Goal: Task Accomplishment & Management: Complete application form

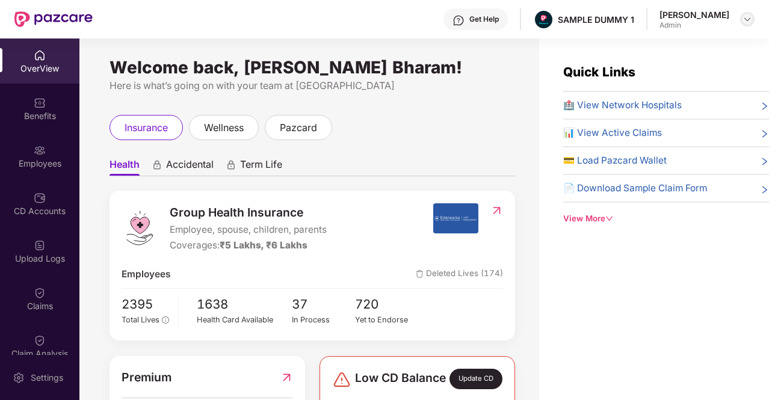
click at [751, 16] on img at bounding box center [748, 19] width 10 height 10
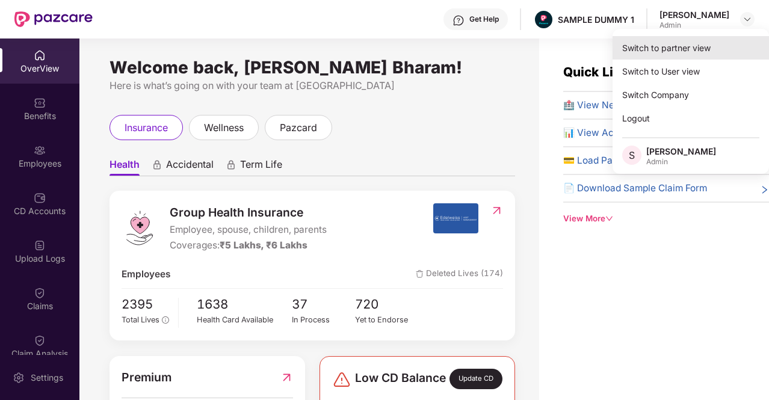
click at [691, 46] on div "Switch to partner view" at bounding box center [691, 47] width 156 height 23
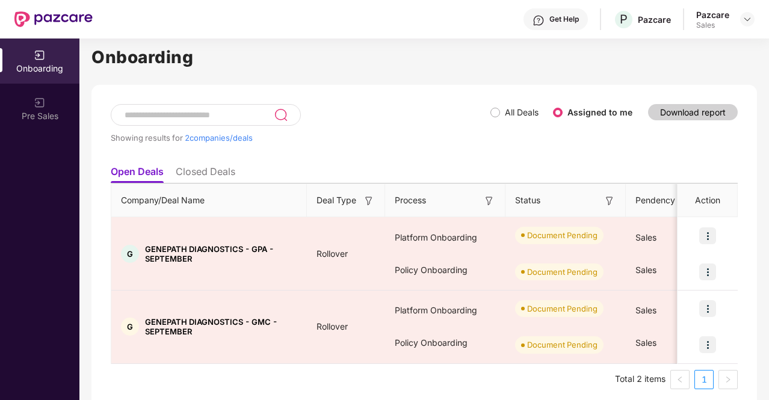
scroll to position [22, 0]
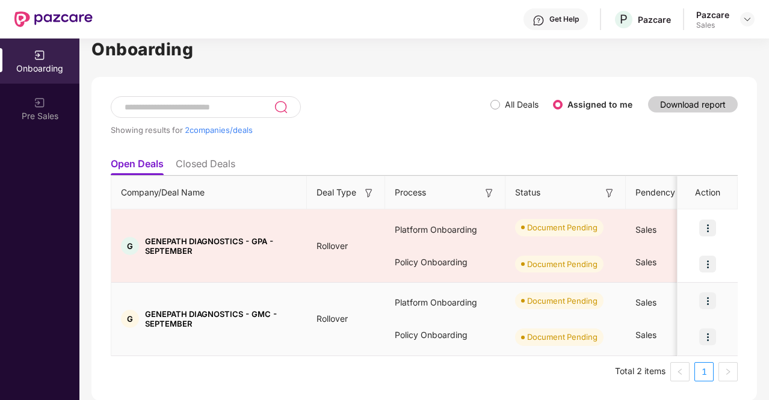
click at [711, 300] on img at bounding box center [707, 300] width 17 height 17
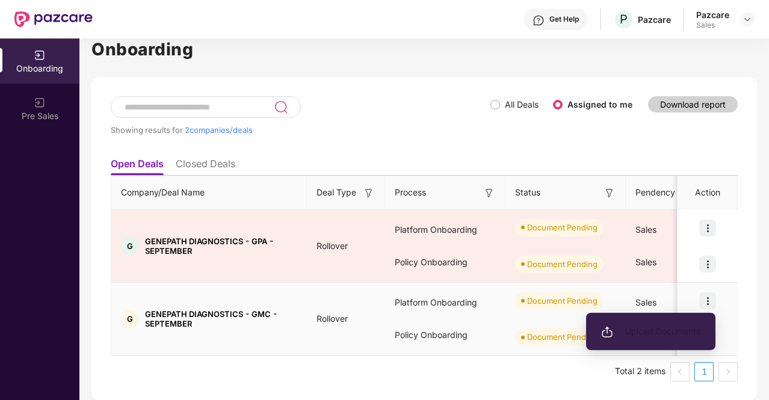
click at [675, 332] on span "Upload Documents" at bounding box center [650, 331] width 99 height 13
click at [627, 338] on span "Upload Documents" at bounding box center [650, 331] width 99 height 13
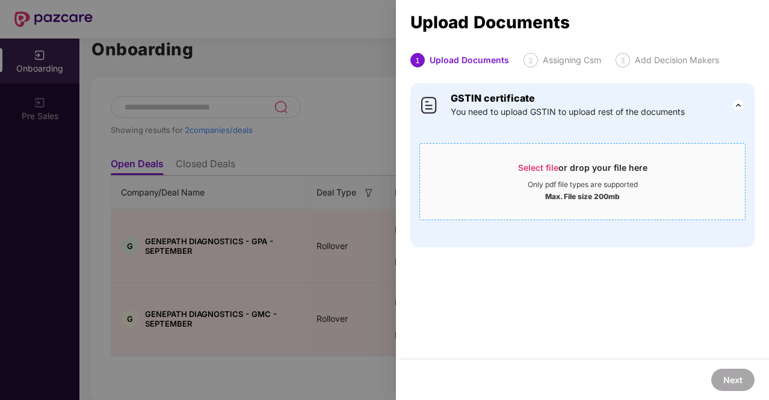
click at [533, 170] on span "Select file" at bounding box center [538, 167] width 40 height 10
click at [548, 166] on span "Select file" at bounding box center [538, 167] width 40 height 10
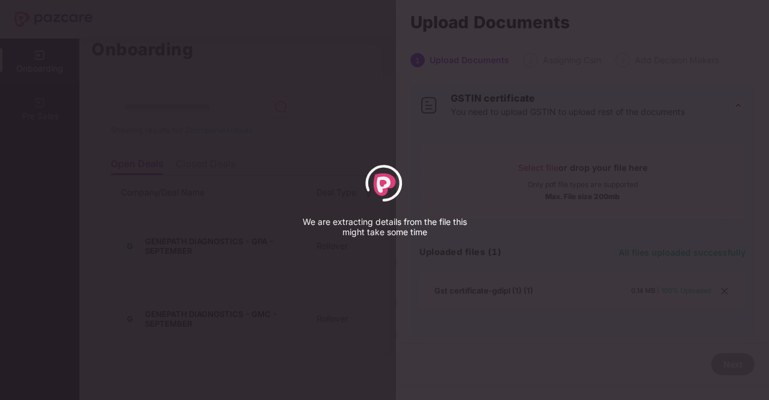
select select "****"
select select "******"
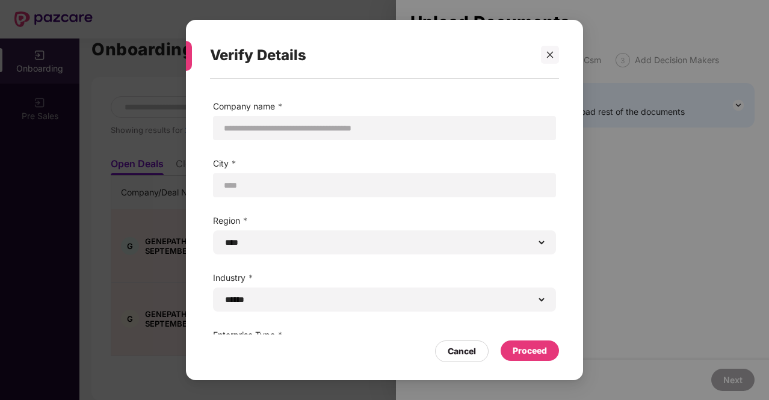
scroll to position [37, 0]
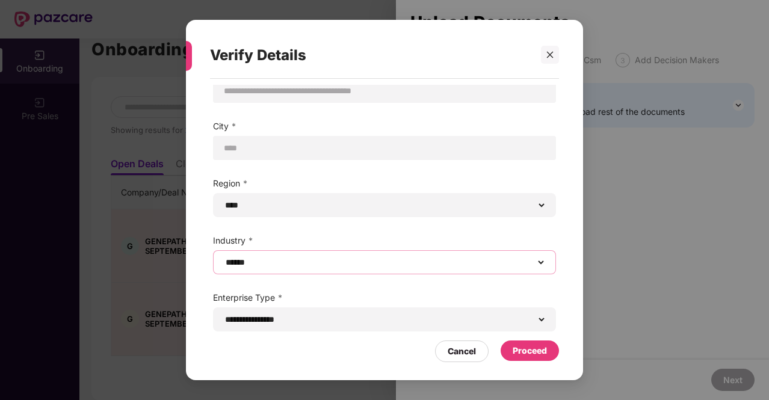
click at [289, 262] on select "**********" at bounding box center [384, 263] width 323 height 10
click at [223, 258] on select "**********" at bounding box center [384, 263] width 323 height 10
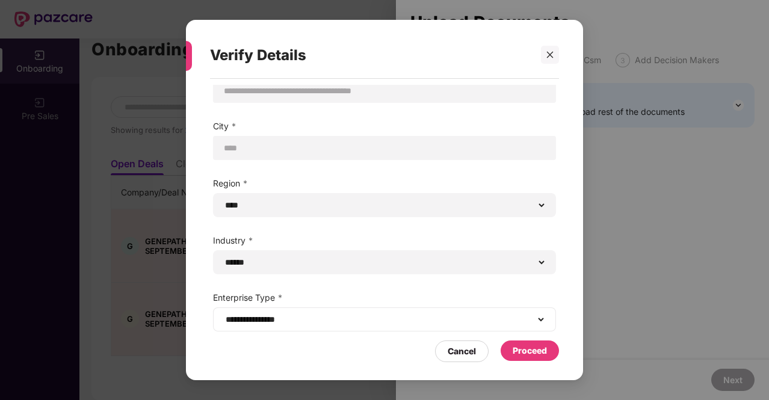
click at [367, 329] on div "**********" at bounding box center [384, 320] width 343 height 24
click at [372, 317] on select "**********" at bounding box center [384, 320] width 323 height 10
select select "**********"
click at [223, 315] on select "**********" at bounding box center [384, 320] width 323 height 10
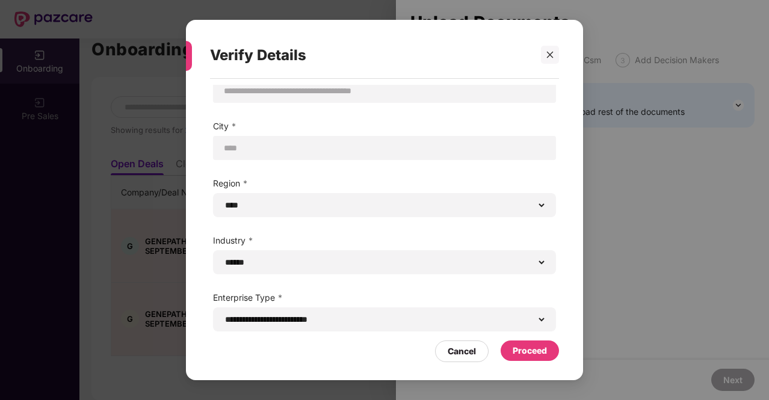
click at [540, 357] on div "Proceed" at bounding box center [530, 350] width 34 height 13
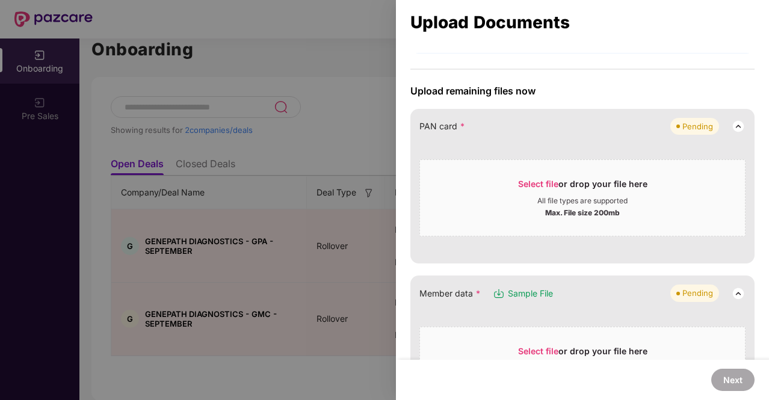
scroll to position [60, 0]
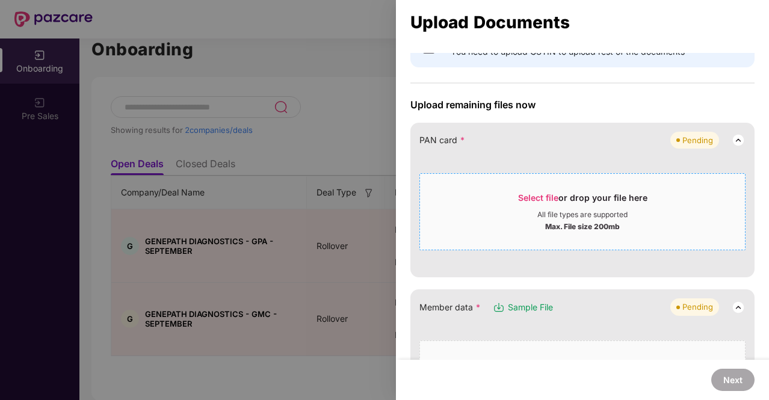
click at [545, 197] on span "Select file" at bounding box center [538, 198] width 40 height 10
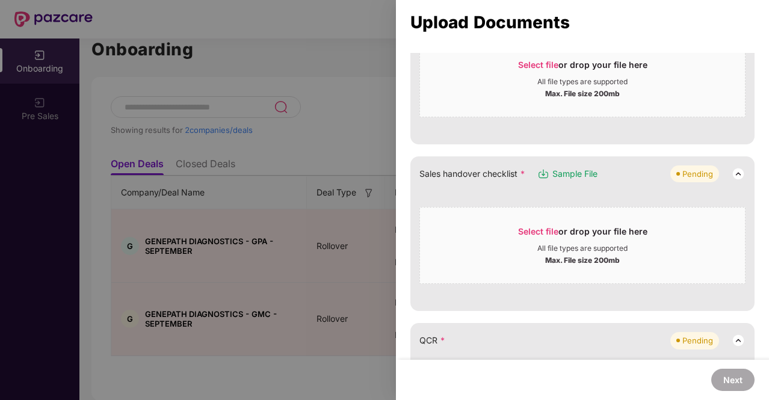
scroll to position [181, 0]
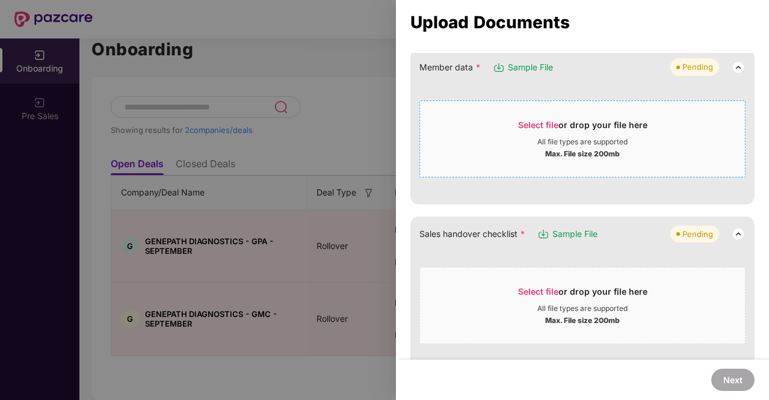
click at [534, 120] on span "Select file" at bounding box center [538, 125] width 40 height 10
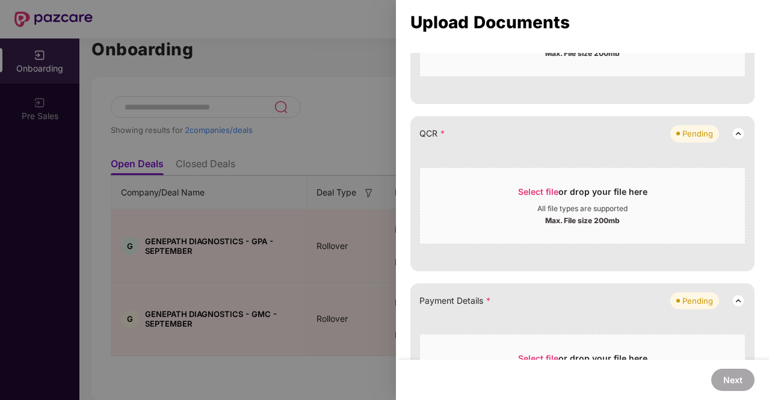
scroll to position [361, 0]
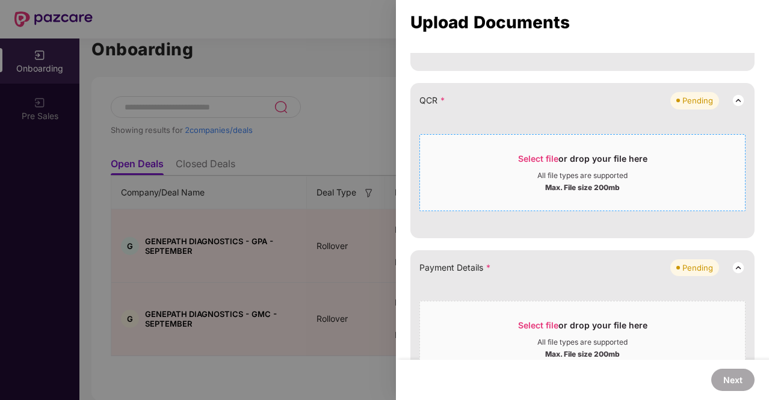
click at [554, 149] on span "Select file or drop your file here All file types are supported Max. File size …" at bounding box center [582, 173] width 325 height 58
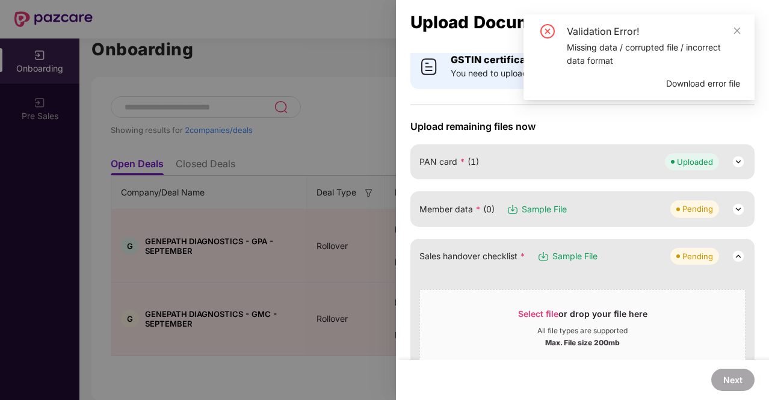
scroll to position [0, 0]
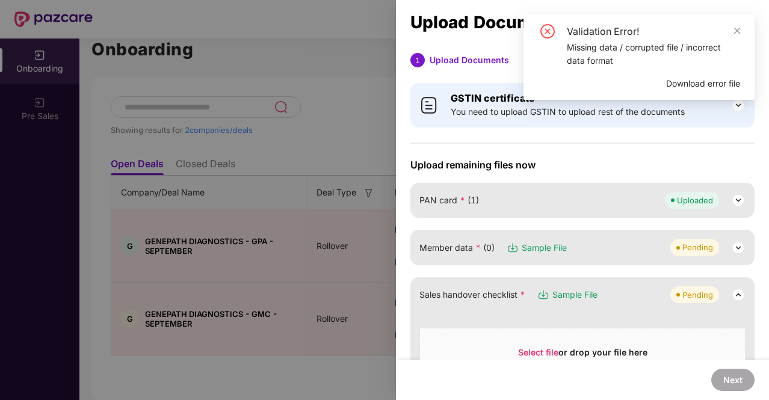
click at [734, 248] on img at bounding box center [738, 248] width 14 height 14
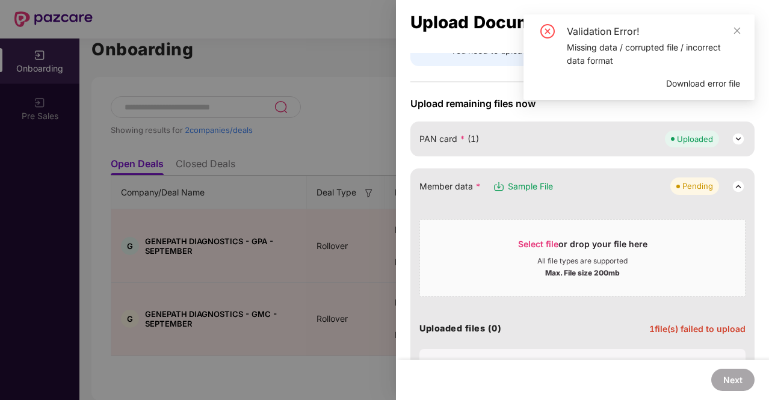
scroll to position [120, 0]
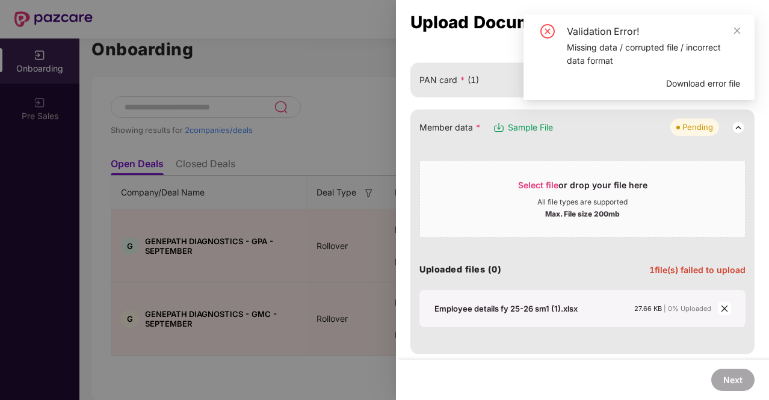
click at [645, 35] on div "Validation Error!" at bounding box center [653, 31] width 173 height 14
click at [531, 175] on span "Select file or drop your file here All file types are supported Max. File size …" at bounding box center [582, 199] width 325 height 58
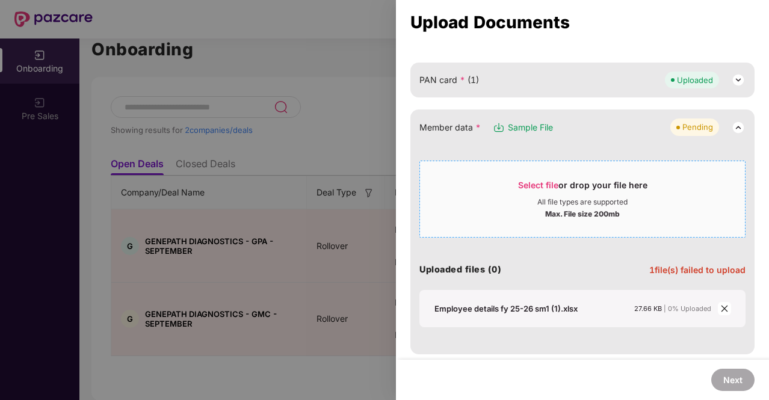
click at [537, 178] on span "Select file or drop your file here All file types are supported Max. File size …" at bounding box center [582, 199] width 325 height 58
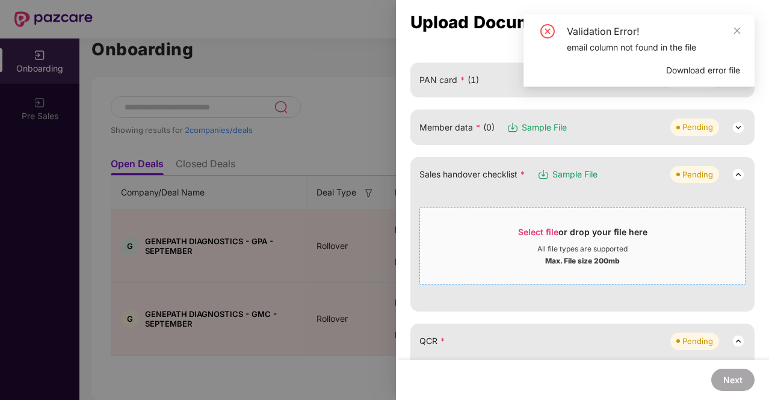
click at [546, 229] on span "Select file" at bounding box center [538, 232] width 40 height 10
click at [737, 28] on icon "close" at bounding box center [737, 30] width 8 height 8
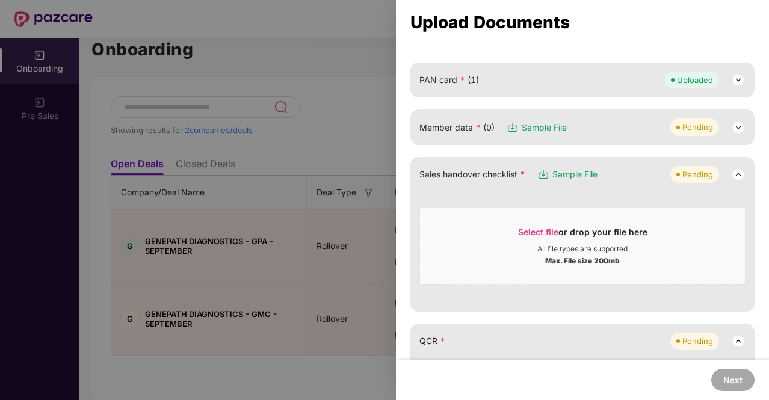
click at [740, 125] on img at bounding box center [738, 127] width 14 height 14
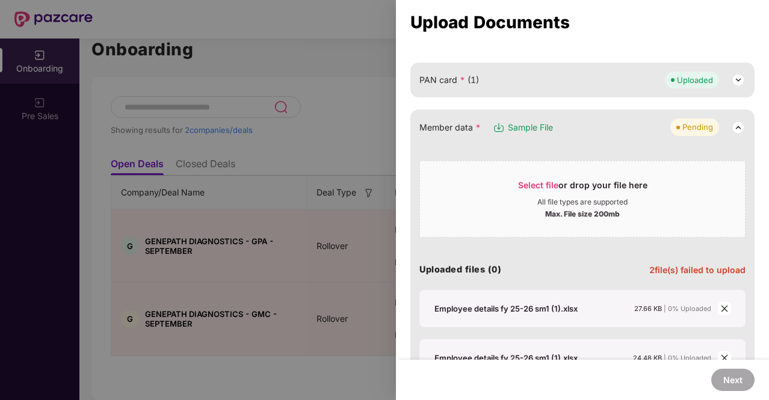
scroll to position [181, 0]
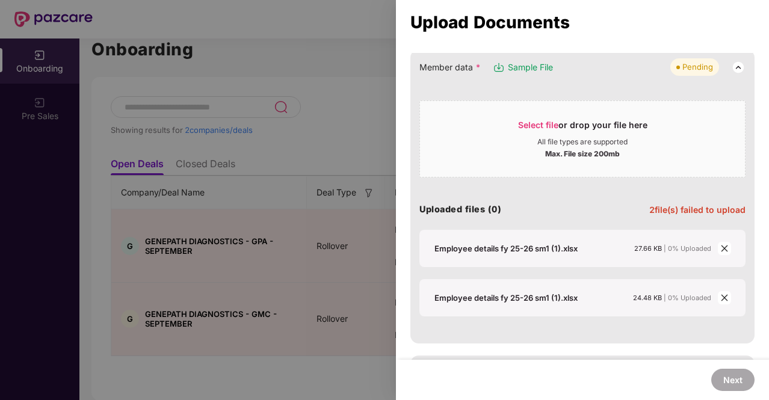
click at [722, 244] on icon "close" at bounding box center [724, 248] width 8 height 8
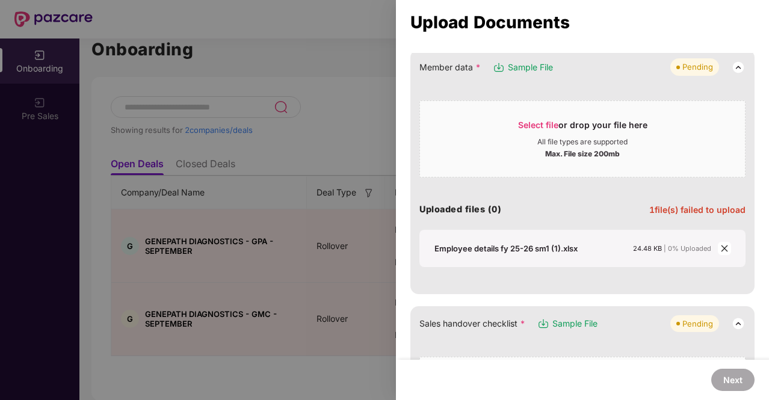
click at [722, 244] on icon "close" at bounding box center [724, 248] width 8 height 8
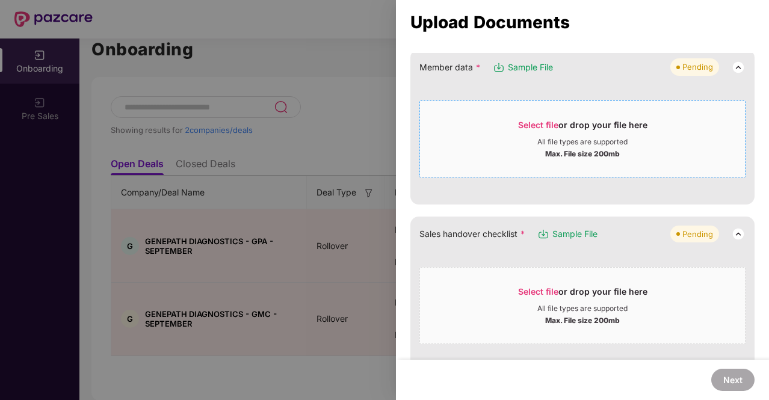
click at [549, 120] on span "Select file" at bounding box center [538, 125] width 40 height 10
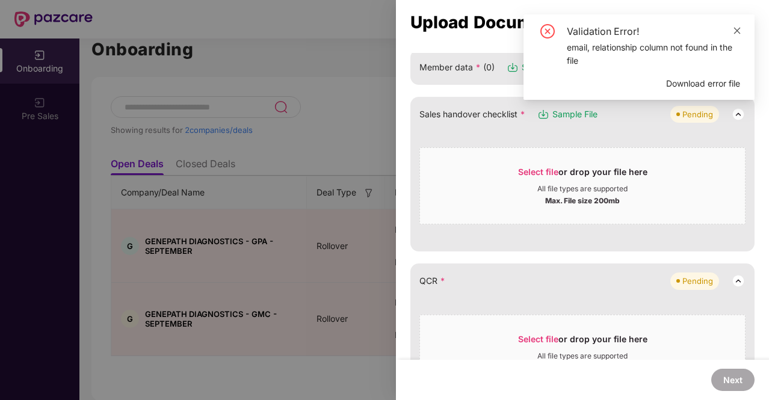
click at [738, 27] on icon "close" at bounding box center [737, 30] width 8 height 8
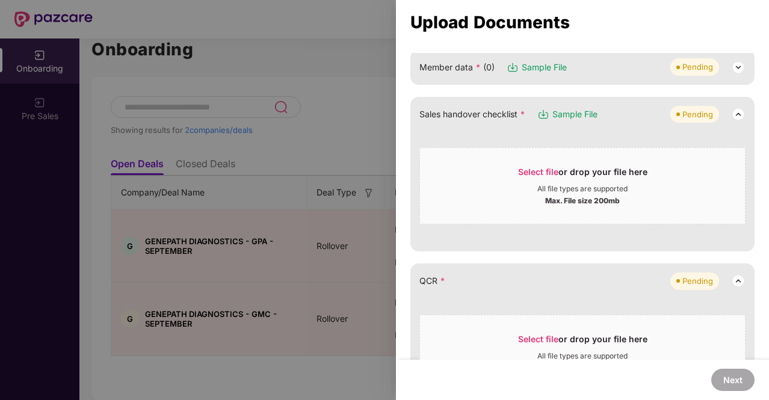
scroll to position [120, 0]
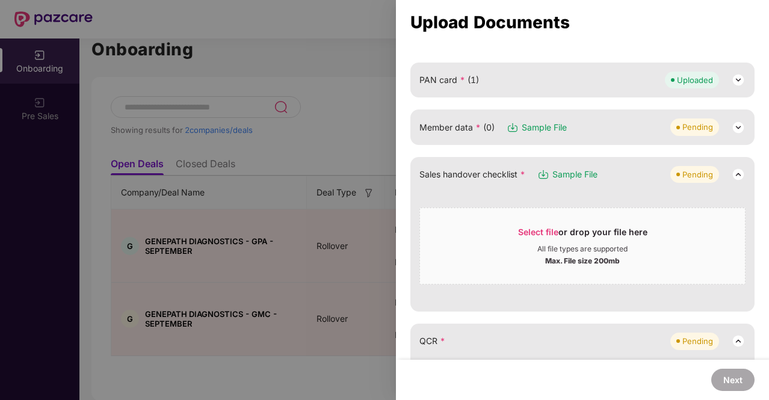
click at [739, 126] on img at bounding box center [738, 127] width 14 height 14
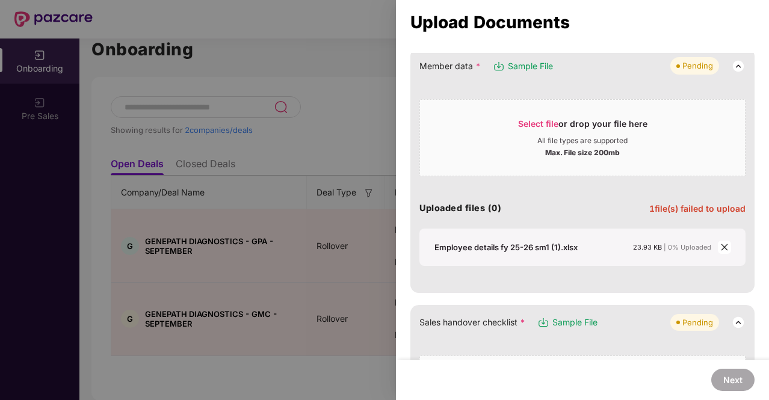
scroll to position [241, 0]
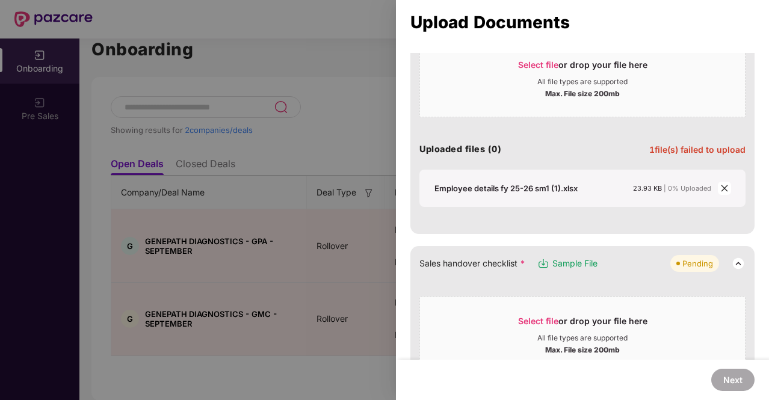
click at [720, 184] on icon "close" at bounding box center [724, 188] width 8 height 8
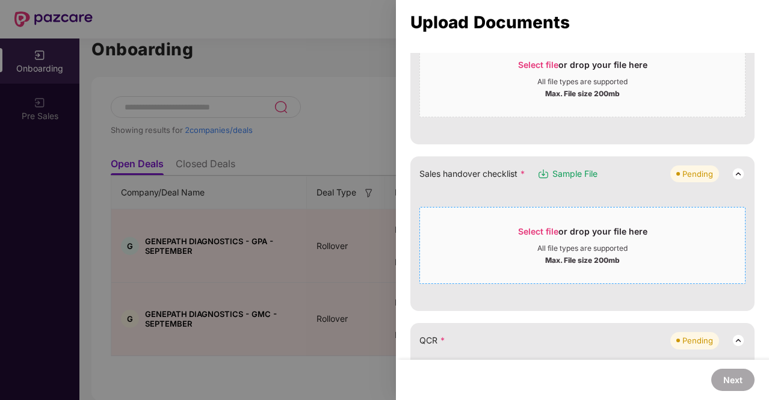
click at [546, 229] on span "Select file" at bounding box center [538, 231] width 40 height 10
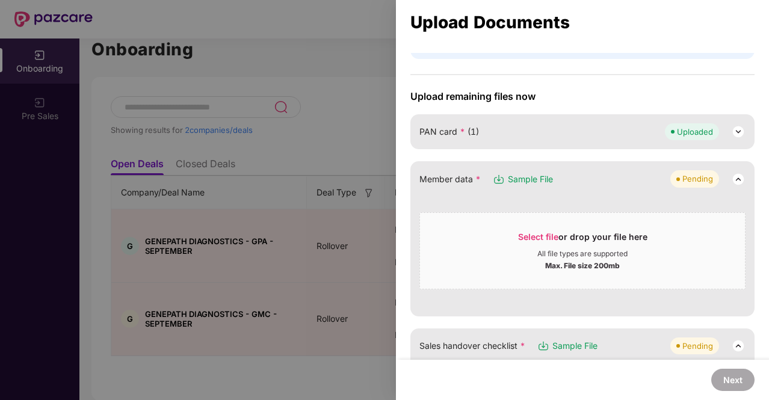
scroll to position [60, 0]
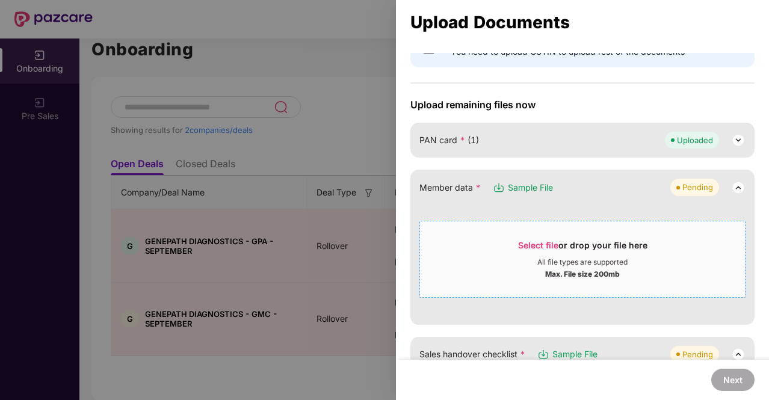
click at [540, 240] on span "Select file" at bounding box center [538, 245] width 40 height 10
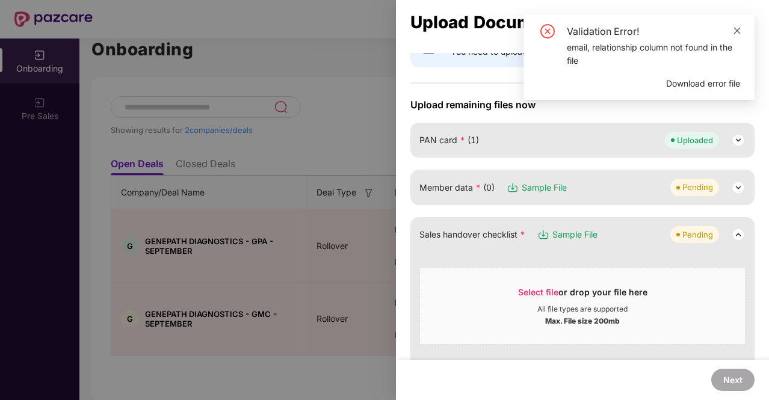
drag, startPoint x: 735, startPoint y: 31, endPoint x: 730, endPoint y: 168, distance: 136.7
click at [735, 31] on icon "close" at bounding box center [737, 30] width 8 height 8
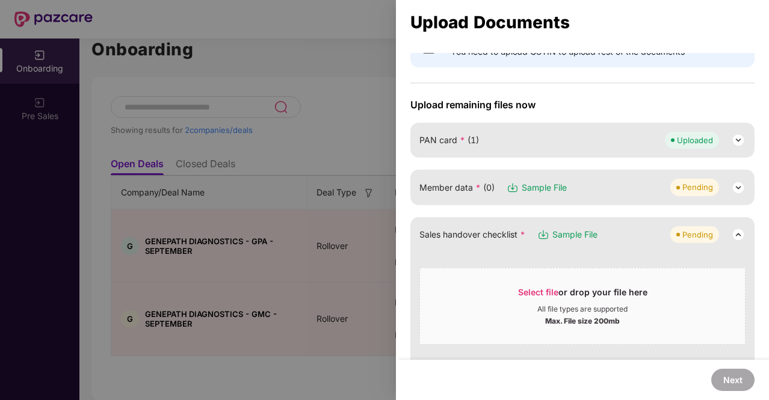
click at [731, 189] on img at bounding box center [738, 188] width 14 height 14
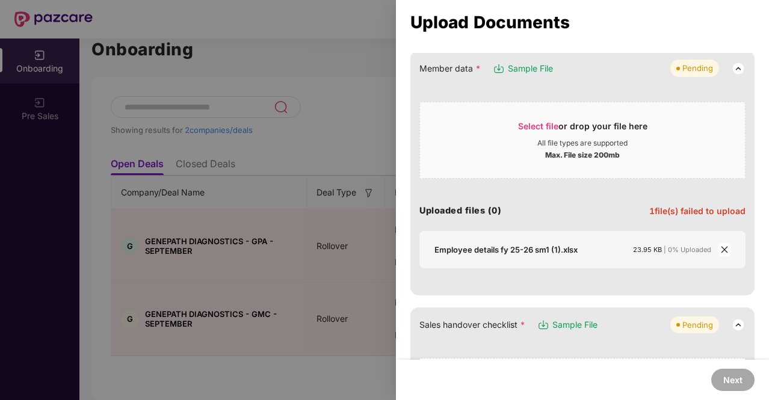
scroll to position [181, 0]
click at [724, 248] on icon "close" at bounding box center [724, 248] width 8 height 8
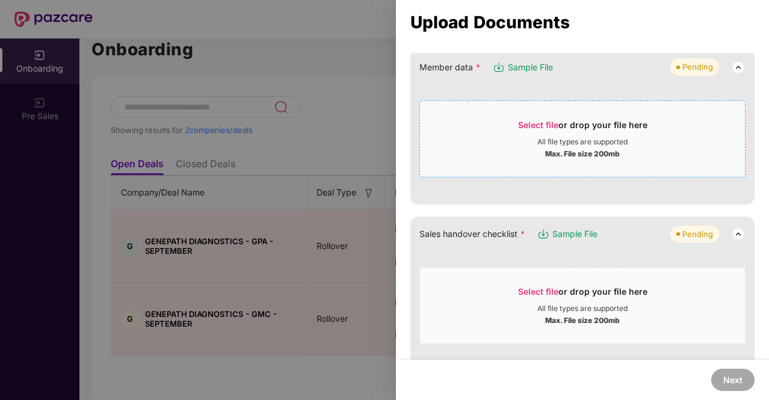
click at [526, 125] on span "Select file" at bounding box center [538, 125] width 40 height 10
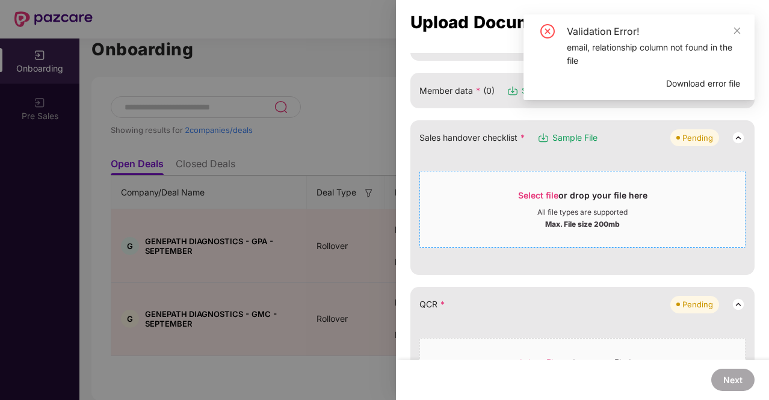
scroll to position [241, 0]
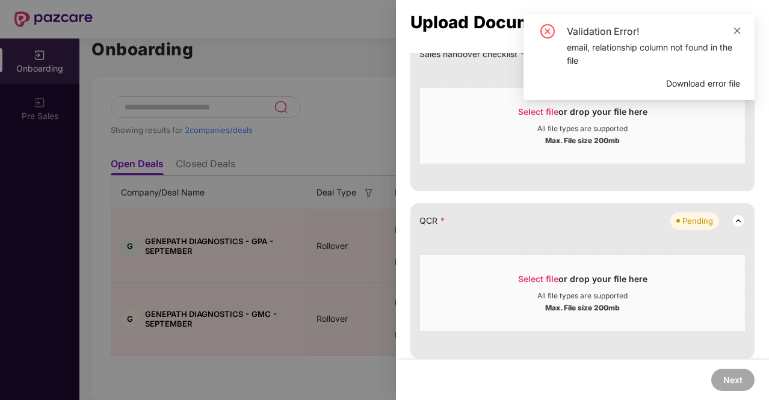
click at [740, 31] on icon "close" at bounding box center [737, 30] width 8 height 8
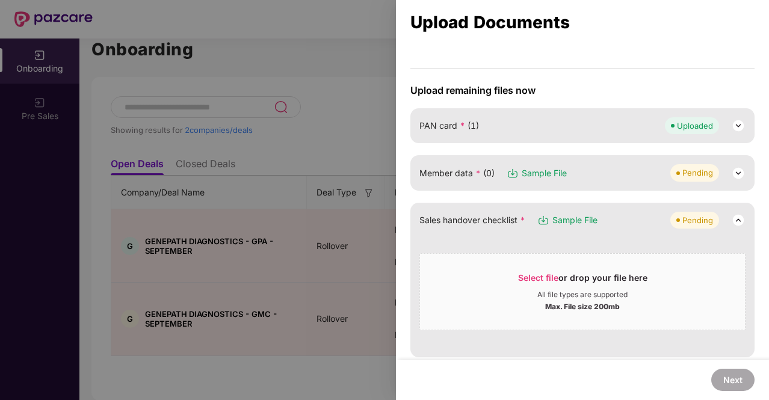
scroll to position [60, 0]
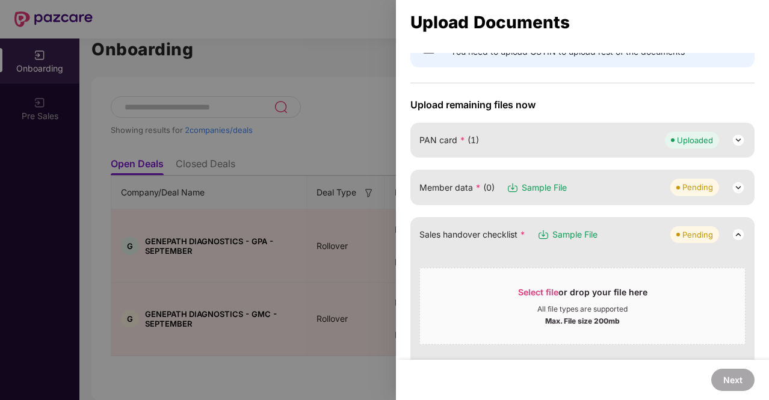
click at [739, 186] on img at bounding box center [738, 188] width 14 height 14
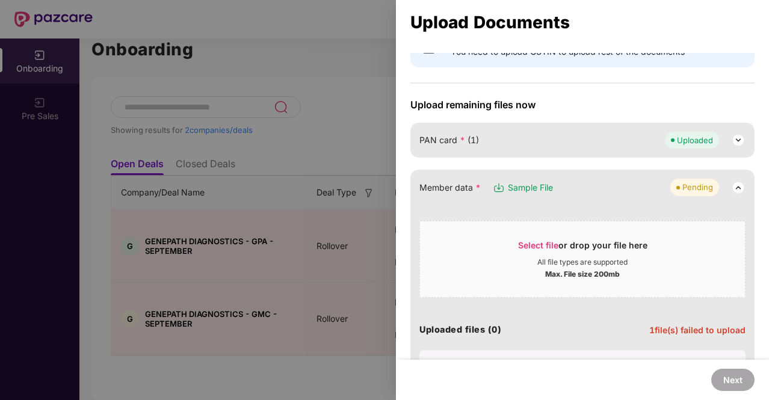
scroll to position [181, 0]
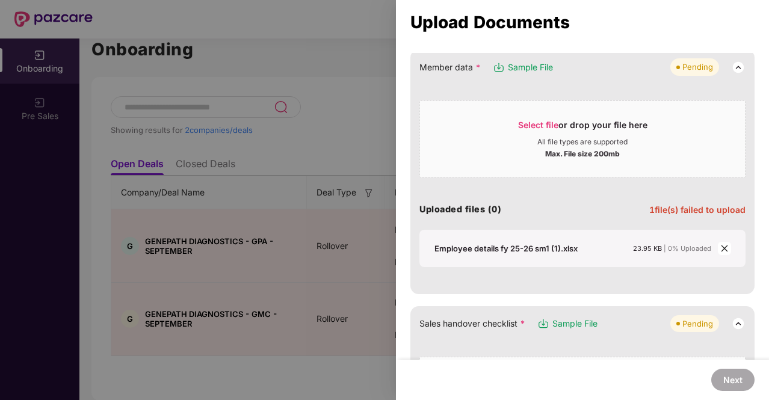
click at [726, 247] on icon "close" at bounding box center [724, 248] width 8 height 8
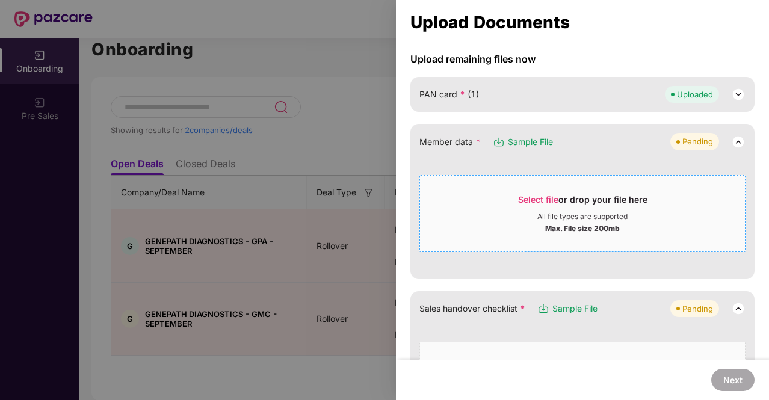
scroll to position [120, 0]
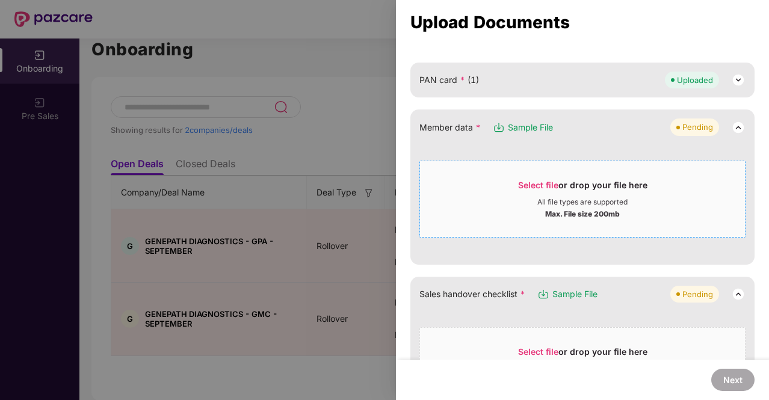
click at [549, 180] on span "Select file" at bounding box center [538, 185] width 40 height 10
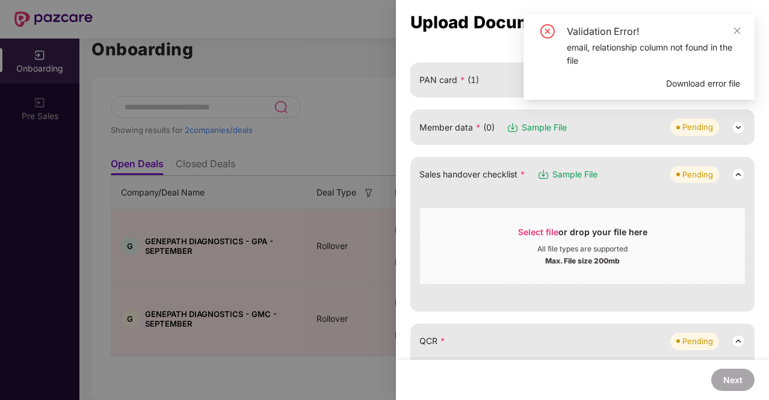
scroll to position [60, 0]
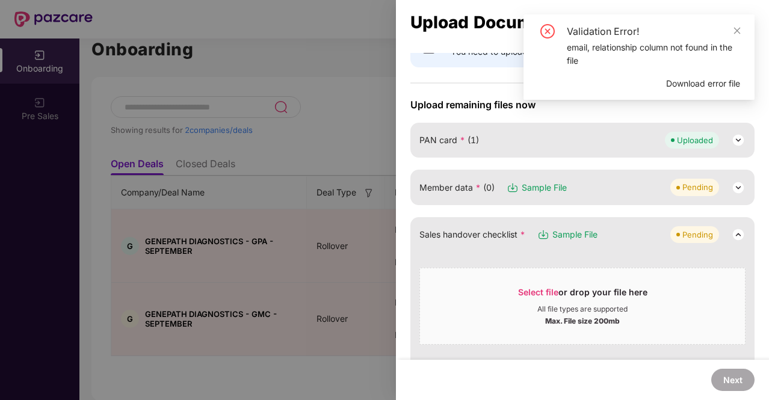
click at [713, 82] on span "Download error file" at bounding box center [703, 83] width 74 height 13
click at [733, 183] on img at bounding box center [738, 188] width 14 height 14
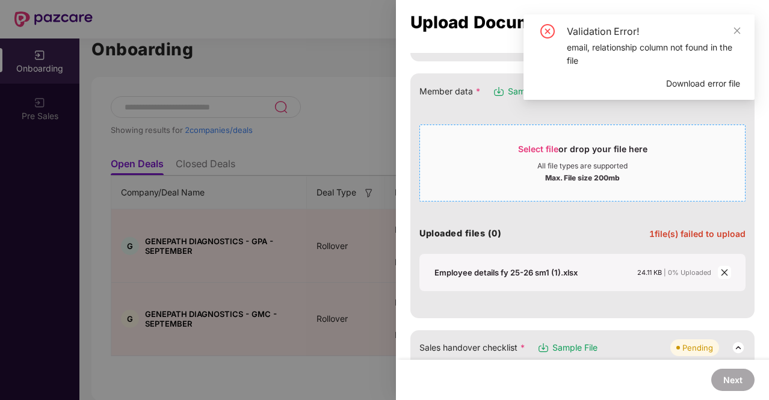
scroll to position [181, 0]
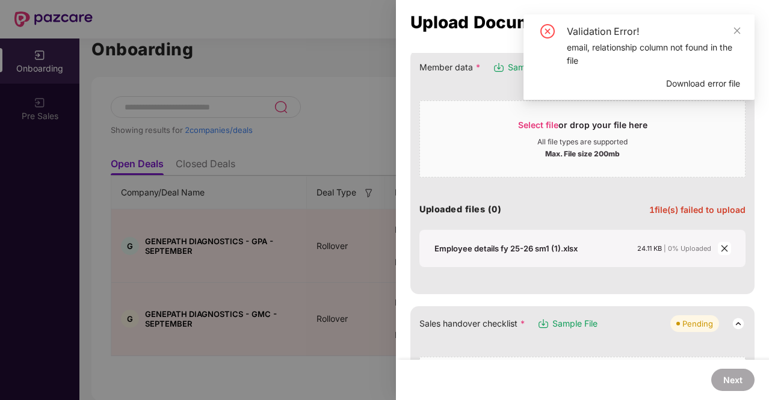
click at [724, 249] on icon "close" at bounding box center [724, 248] width 8 height 8
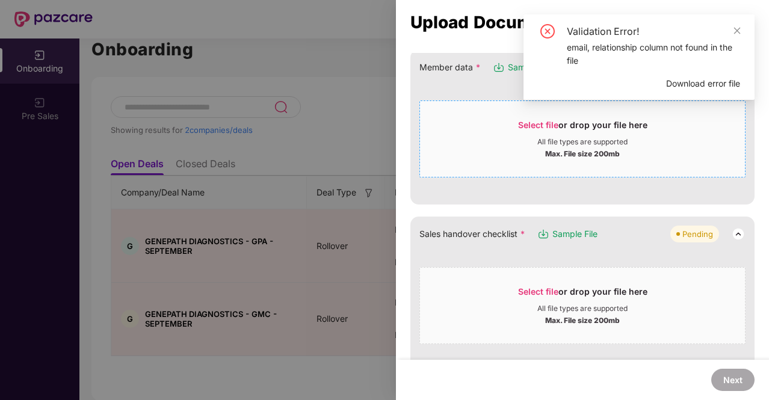
click at [545, 113] on span "Select file or drop your file here All file types are supported Max. File size …" at bounding box center [582, 139] width 325 height 58
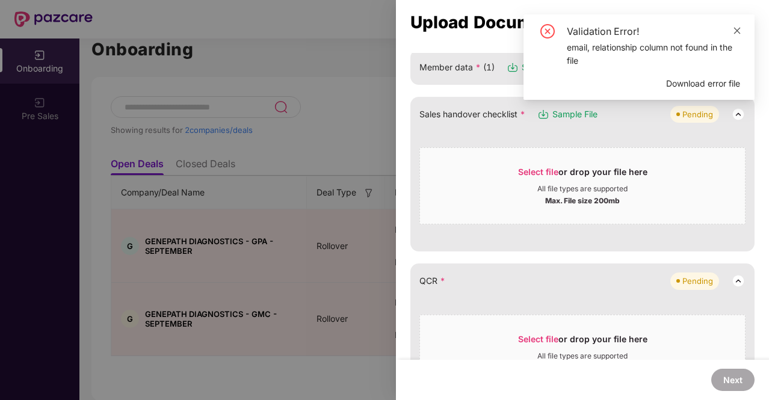
click at [740, 31] on icon "close" at bounding box center [737, 30] width 8 height 8
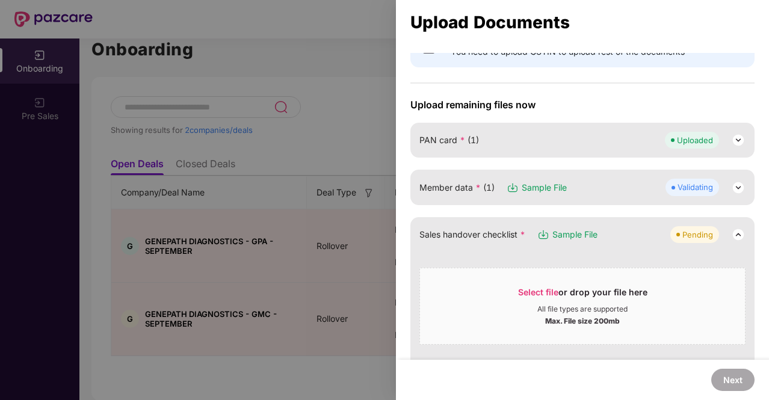
scroll to position [0, 0]
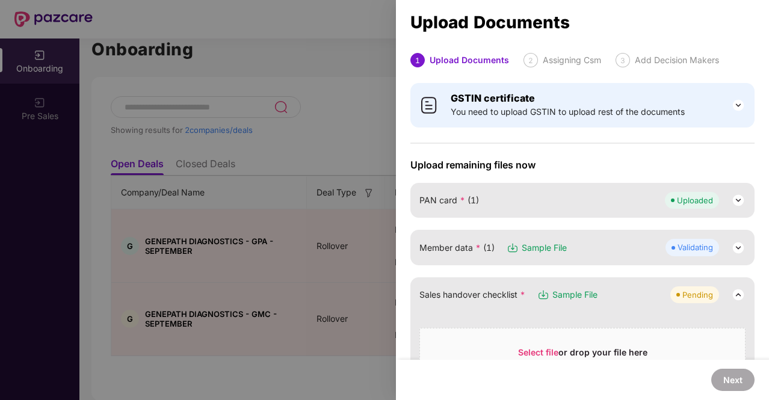
click at [738, 249] on img at bounding box center [738, 248] width 14 height 14
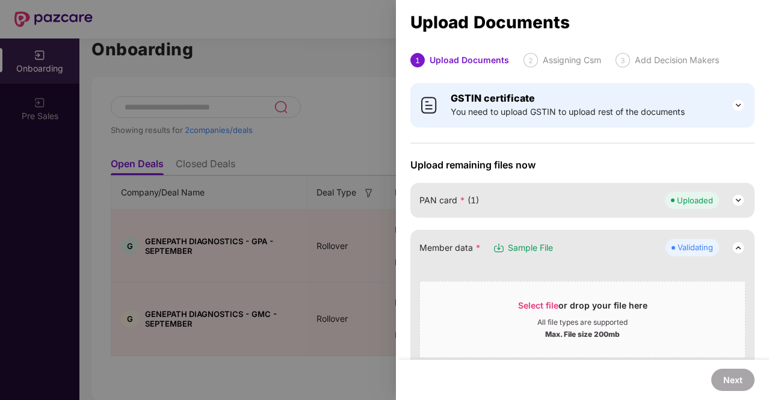
scroll to position [181, 0]
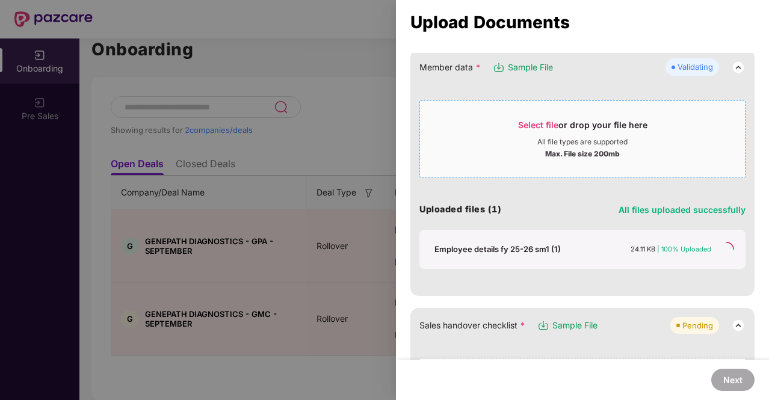
click at [535, 120] on span "Select file" at bounding box center [538, 125] width 40 height 10
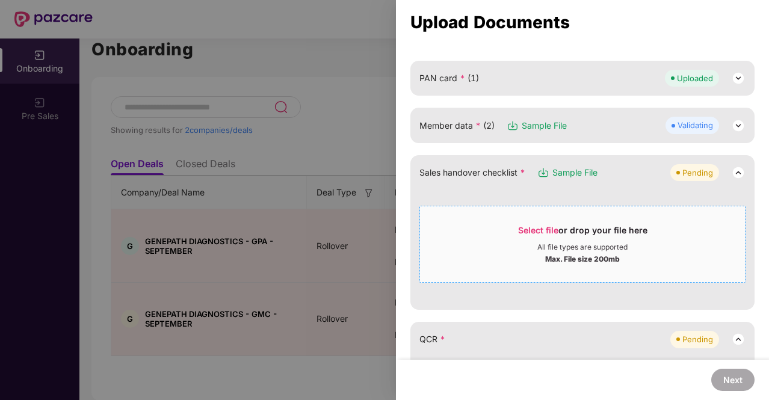
scroll to position [120, 0]
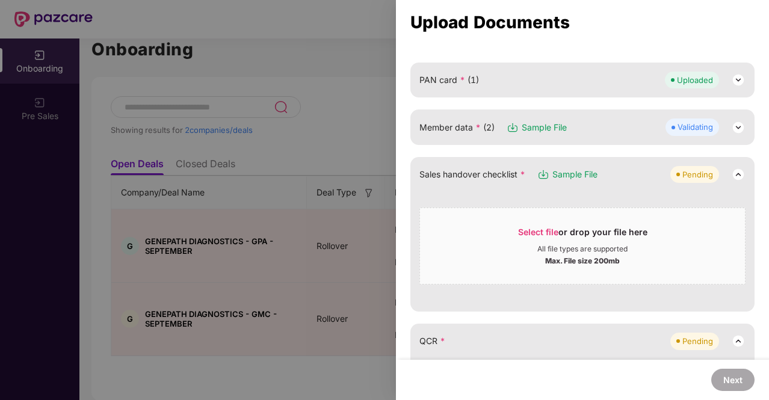
click at [732, 122] on img at bounding box center [738, 127] width 14 height 14
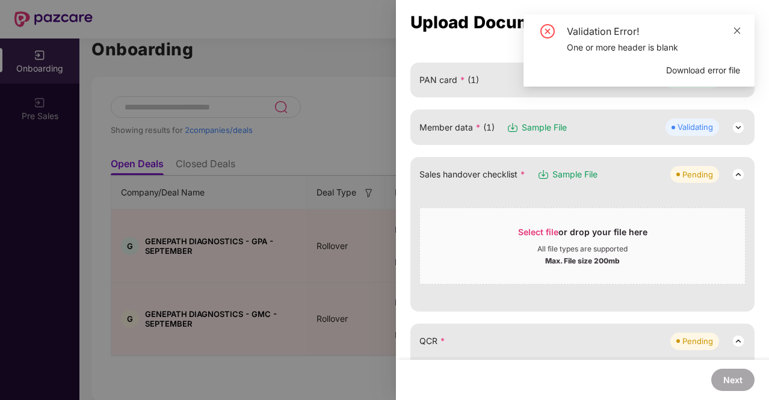
click at [737, 29] on icon "close" at bounding box center [737, 30] width 7 height 7
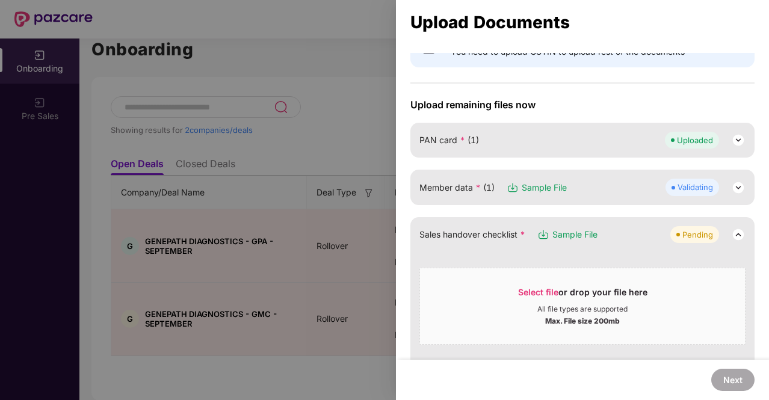
click at [738, 186] on img at bounding box center [738, 188] width 14 height 14
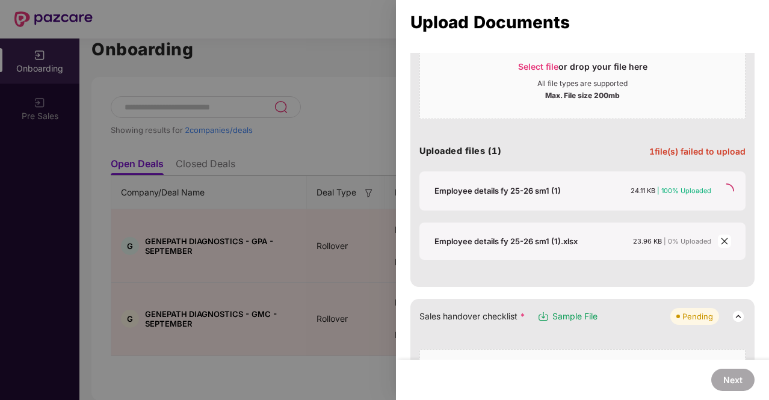
scroll to position [241, 0]
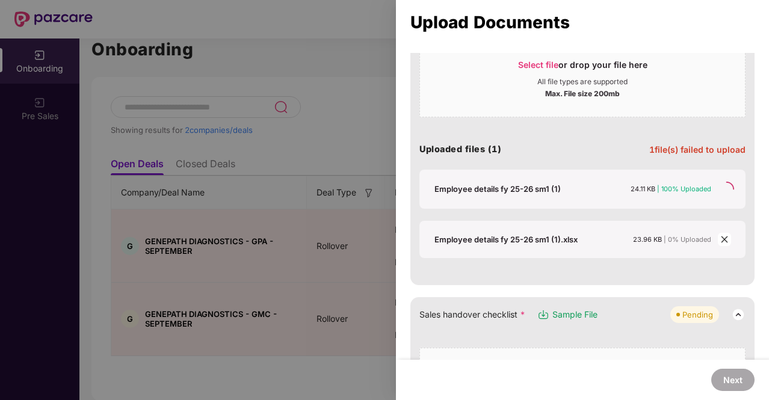
click at [721, 236] on icon "close" at bounding box center [724, 239] width 7 height 7
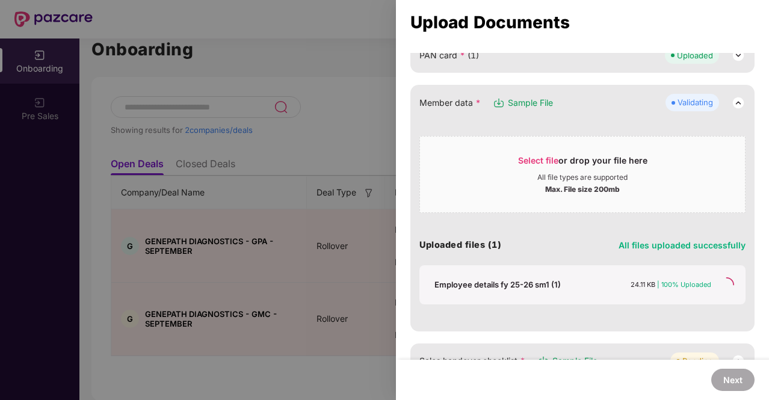
scroll to position [120, 0]
